Goal: Navigation & Orientation: Understand site structure

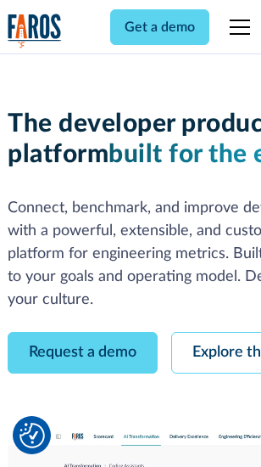
scroll to position [96, 0]
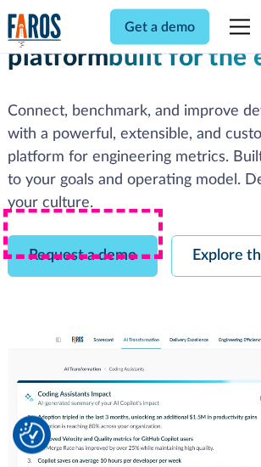
click at [83, 236] on link "Request a demo" at bounding box center [83, 257] width 150 height 42
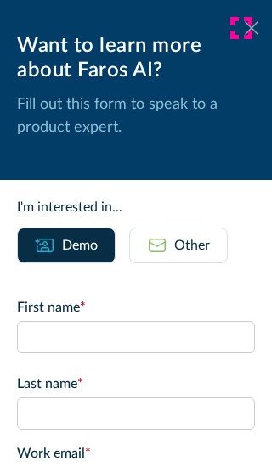
click at [244, 28] on icon at bounding box center [251, 27] width 14 height 13
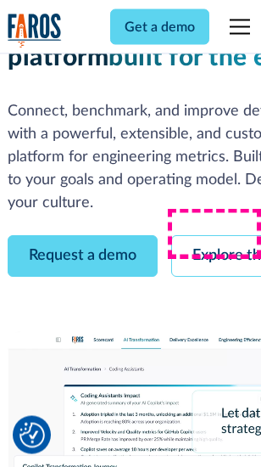
click at [221, 236] on link "Explore the platform" at bounding box center [261, 257] width 181 height 42
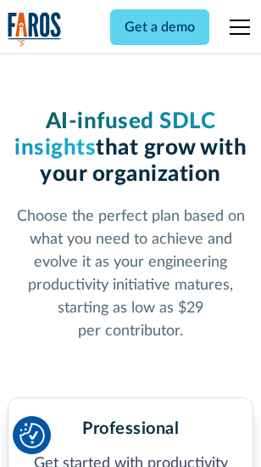
scroll to position [2664, 0]
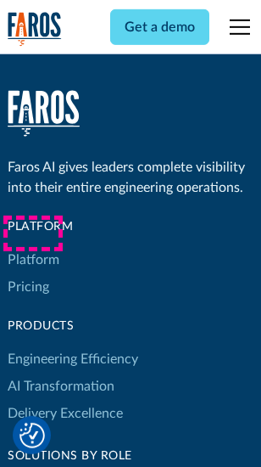
click at [33, 260] on link "Platform" at bounding box center [34, 259] width 52 height 27
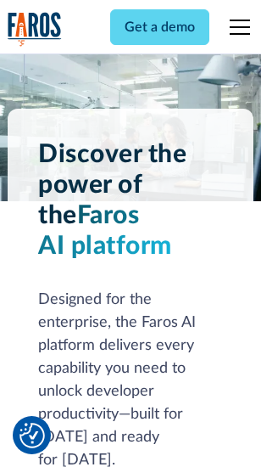
scroll to position [13472, 0]
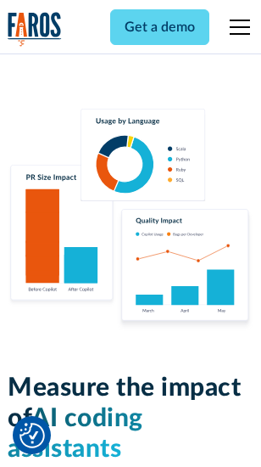
scroll to position [10594, 0]
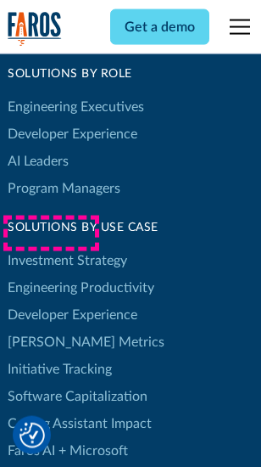
click at [51, 328] on link "[PERSON_NAME] Metrics" at bounding box center [86, 341] width 157 height 27
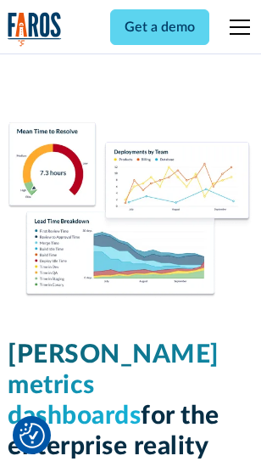
scroll to position [7513, 0]
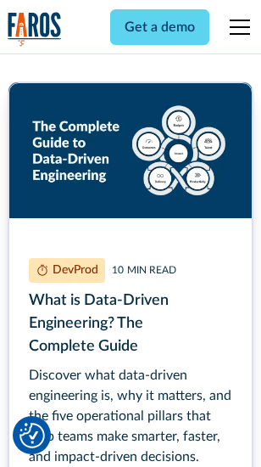
scroll to position [7709, 0]
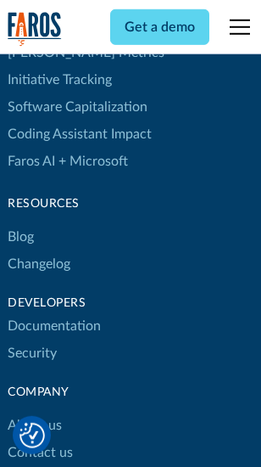
click at [39, 250] on link "Changelog" at bounding box center [39, 263] width 63 height 27
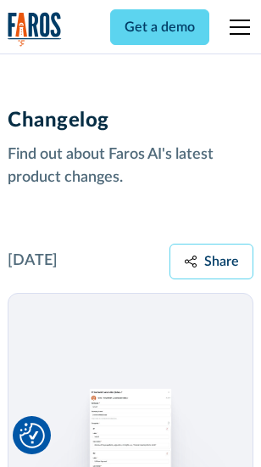
scroll to position [20809, 0]
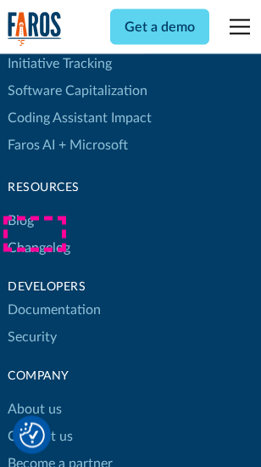
click at [34, 396] on link "About us" at bounding box center [35, 409] width 54 height 27
